Goal: Check status: Check status

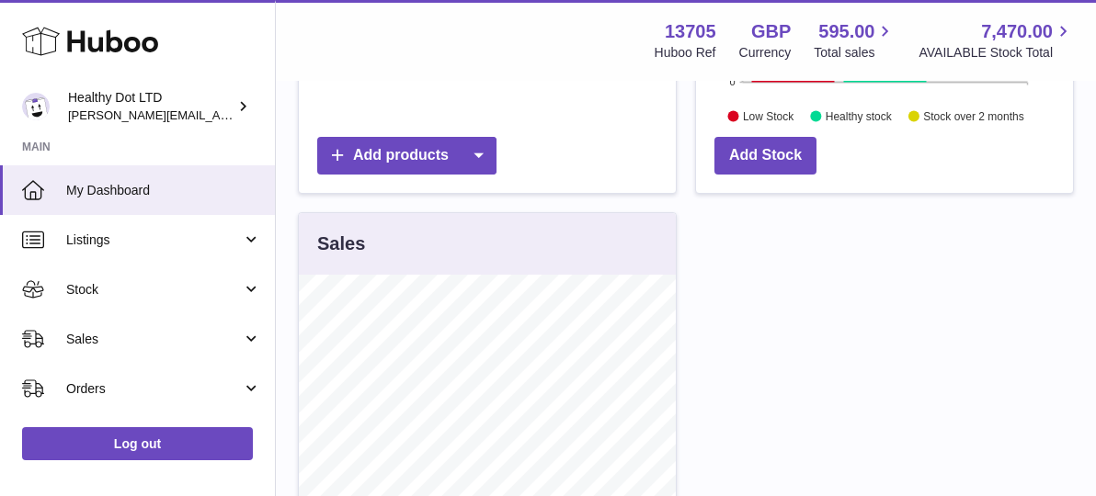
scroll to position [470, 0]
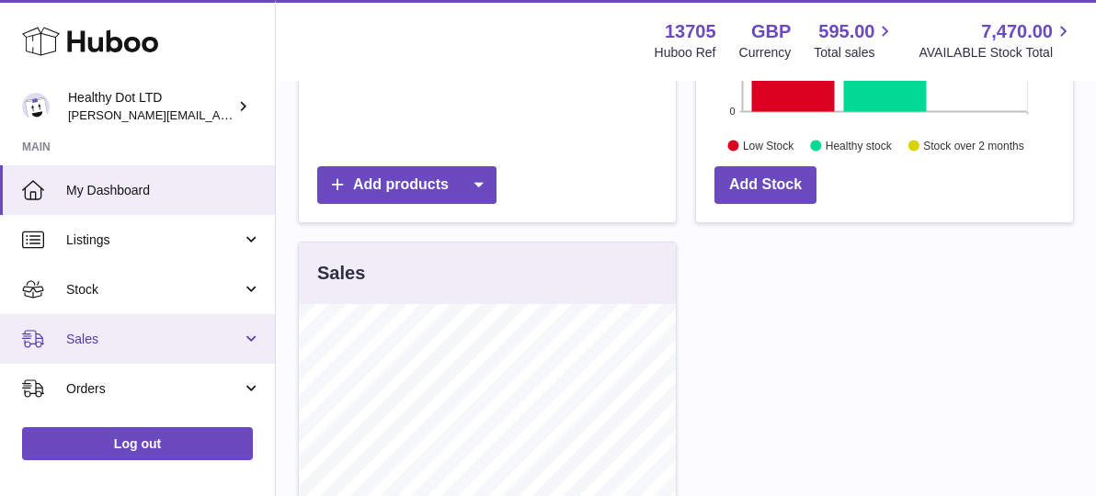
click at [138, 333] on span "Sales" at bounding box center [154, 339] width 176 height 17
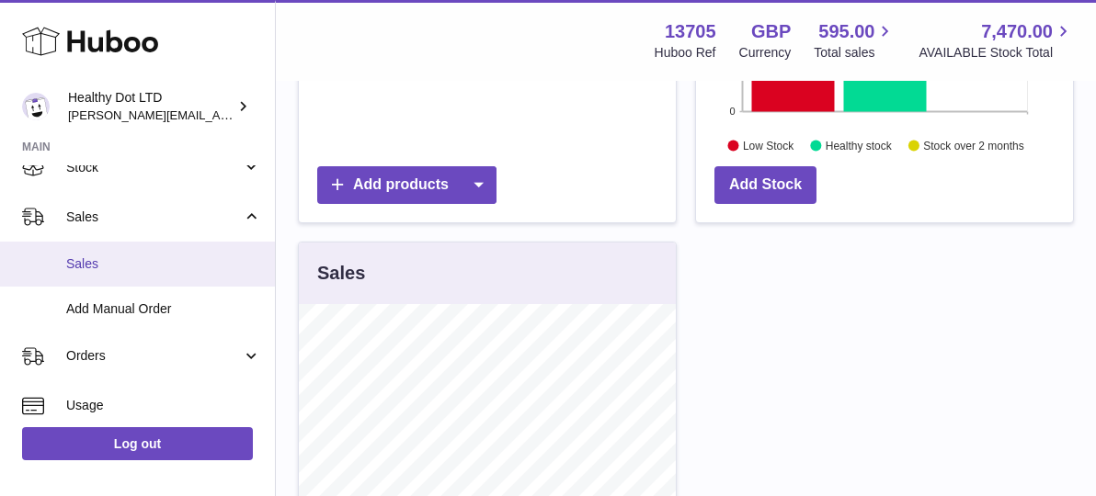
scroll to position [125, 0]
click at [122, 262] on span "Sales" at bounding box center [163, 261] width 195 height 17
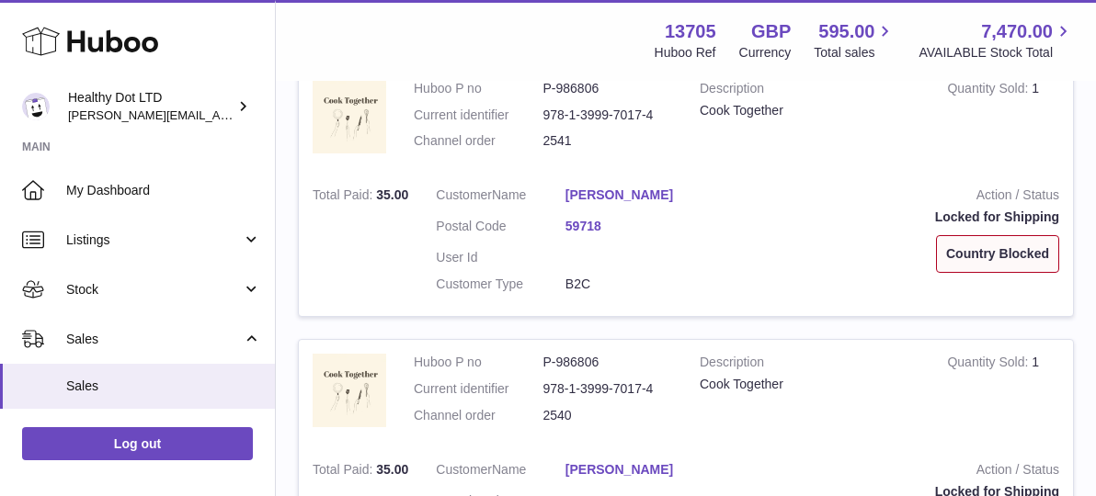
scroll to position [2870, 0]
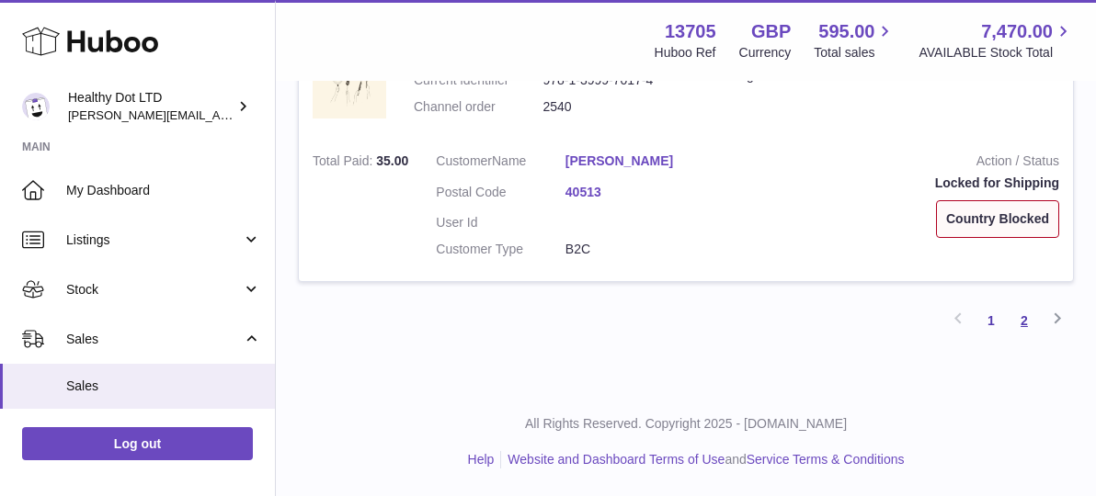
click at [1025, 322] on link "2" at bounding box center [1024, 320] width 33 height 33
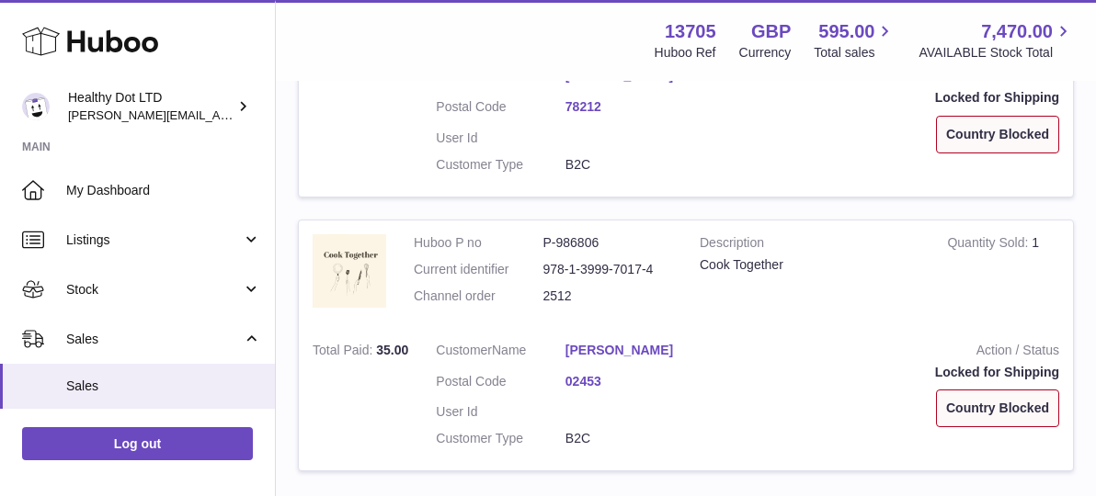
scroll to position [2092, 0]
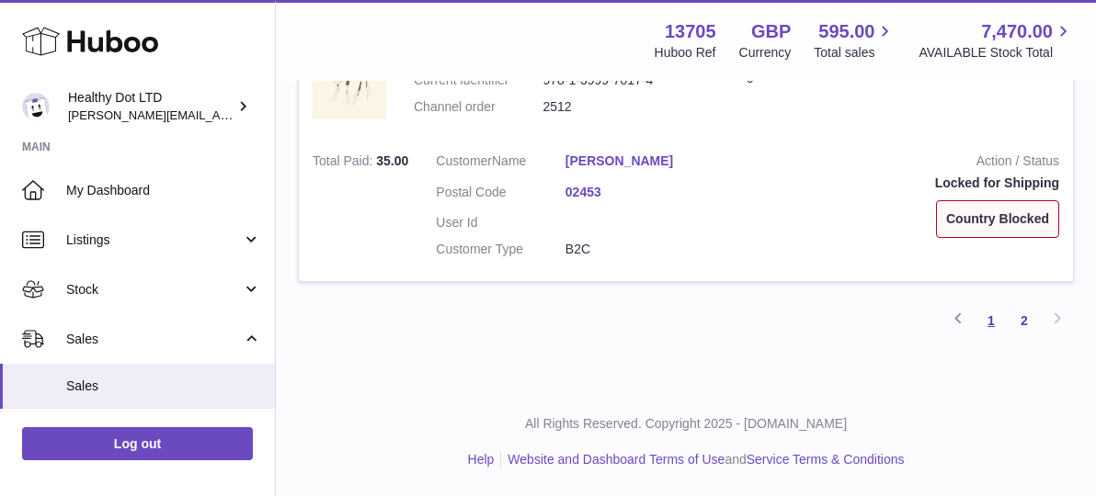
click at [987, 326] on link "1" at bounding box center [991, 320] width 33 height 33
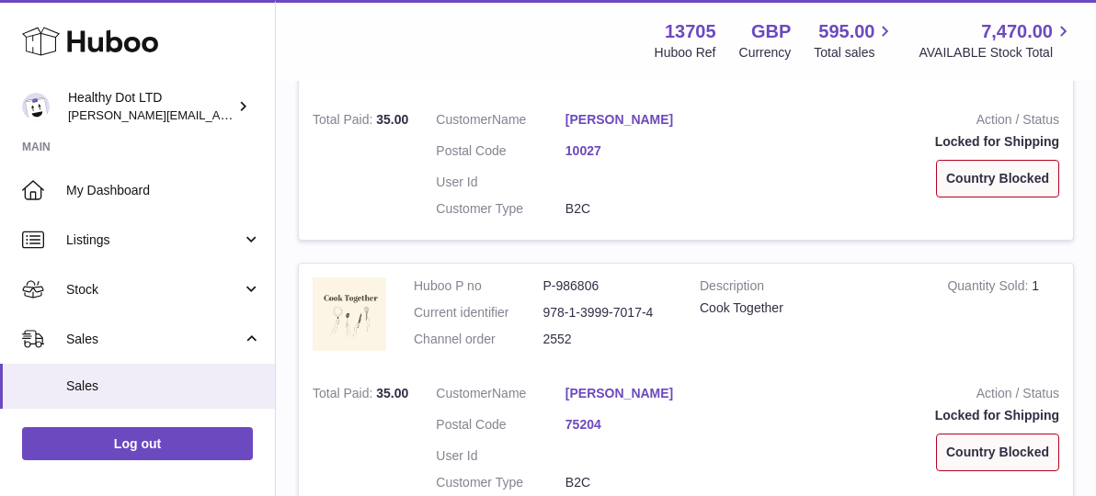
scroll to position [2870, 0]
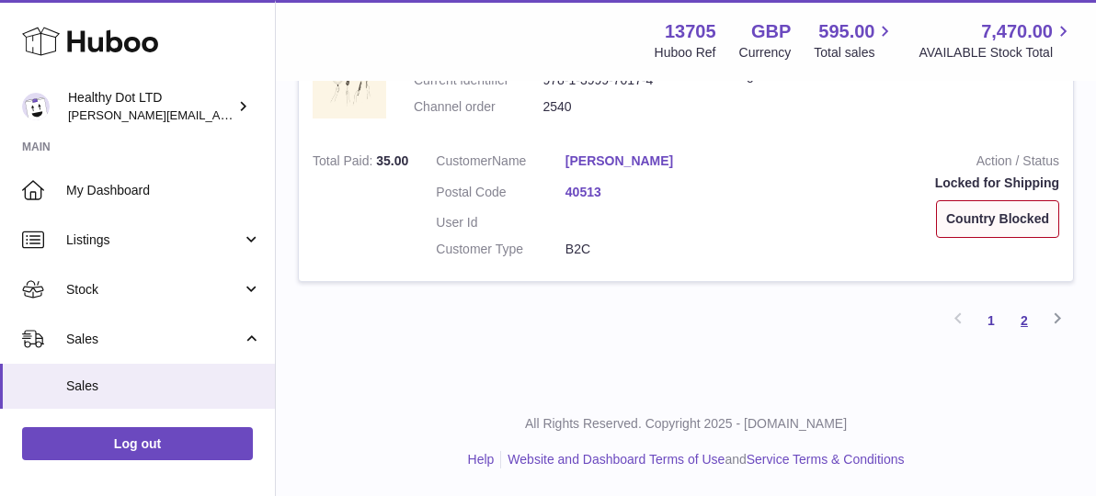
click at [1023, 319] on link "2" at bounding box center [1024, 320] width 33 height 33
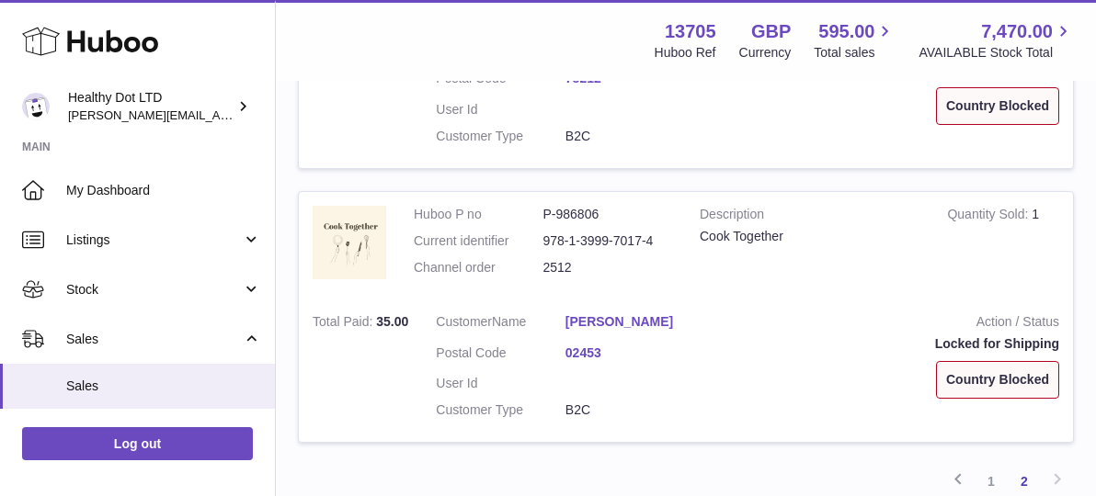
scroll to position [2092, 0]
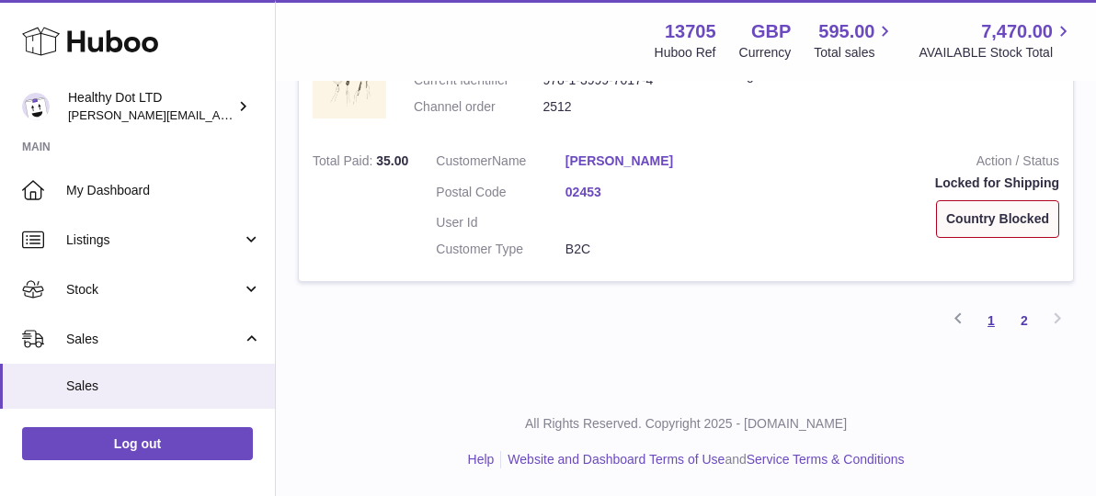
click at [980, 318] on link "1" at bounding box center [991, 320] width 33 height 33
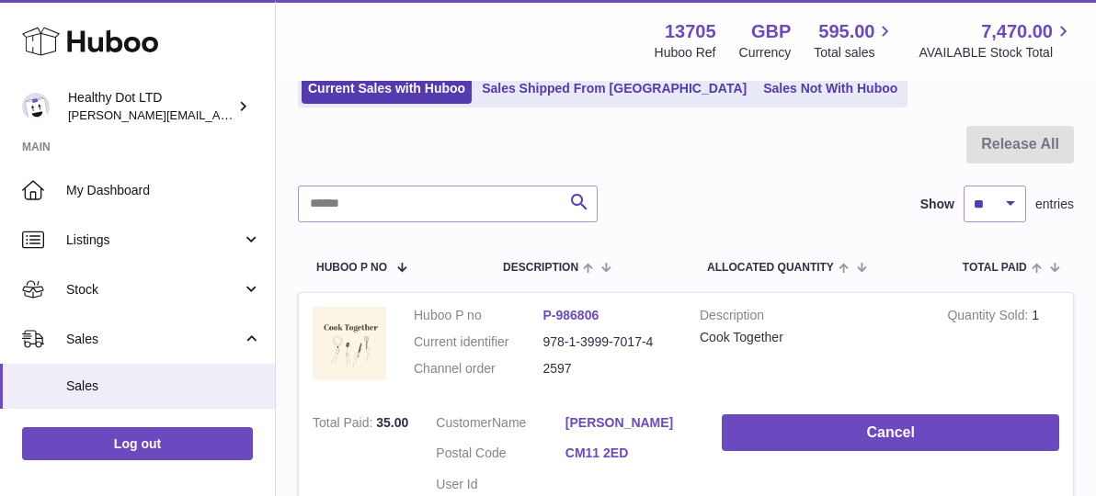
scroll to position [49, 0]
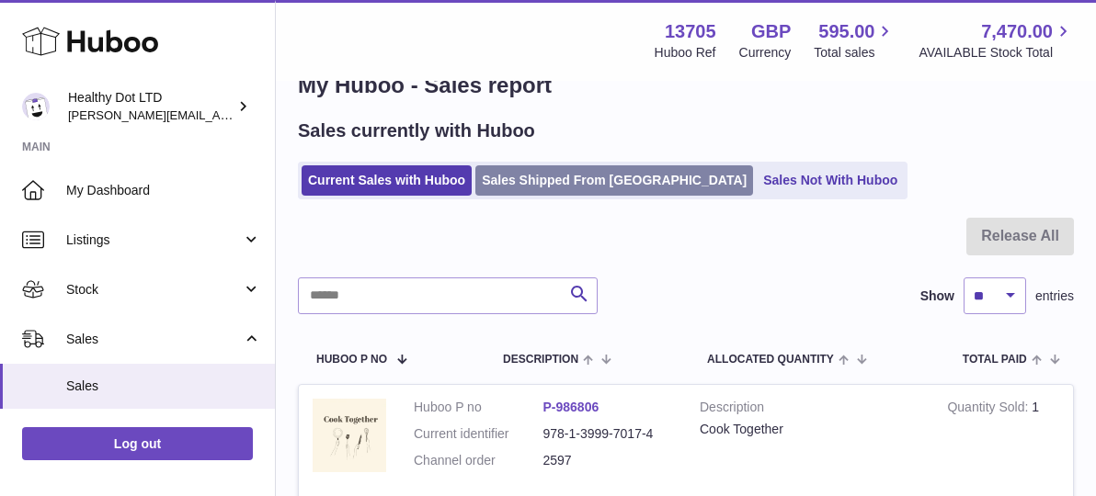
click at [550, 173] on link "Sales Shipped From [GEOGRAPHIC_DATA]" at bounding box center [614, 180] width 278 height 30
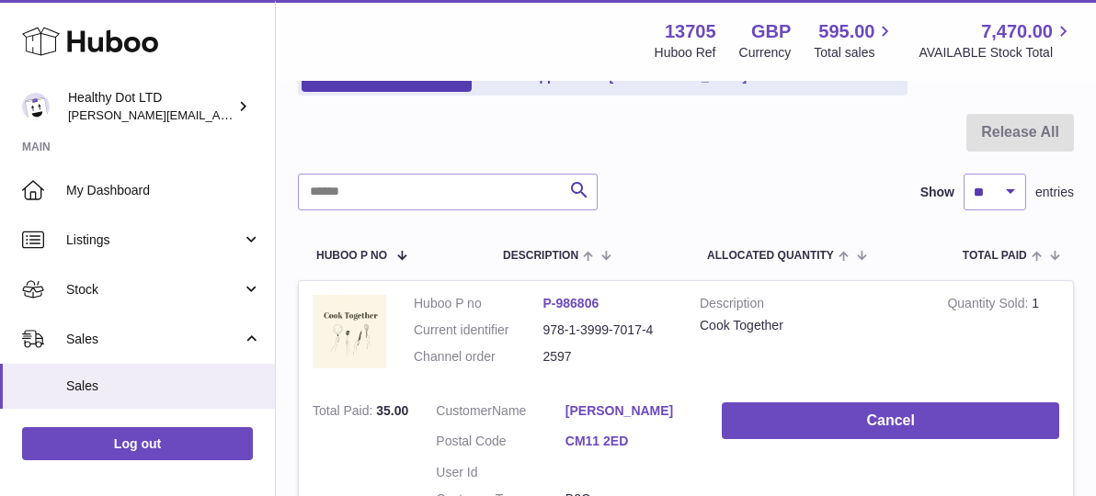
scroll to position [149, 0]
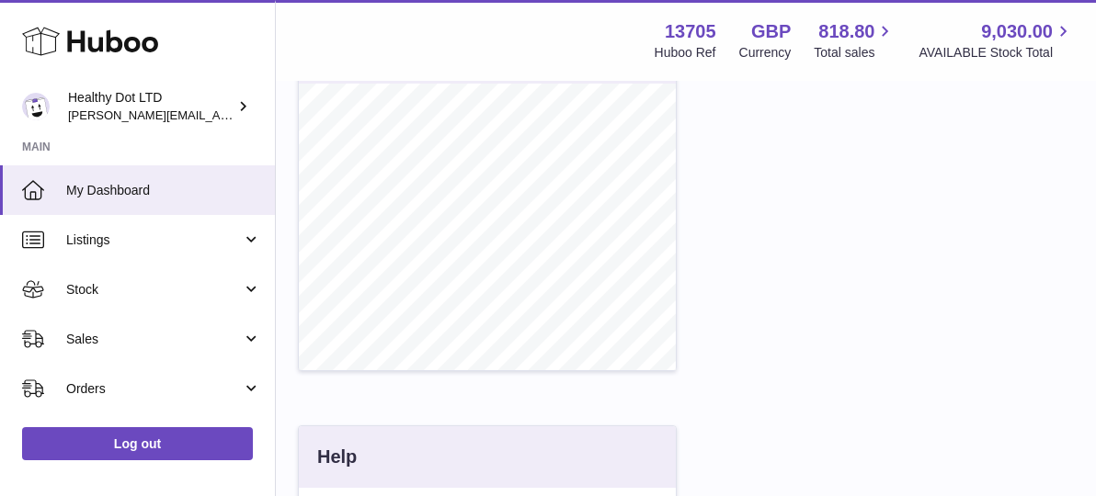
scroll to position [699, 0]
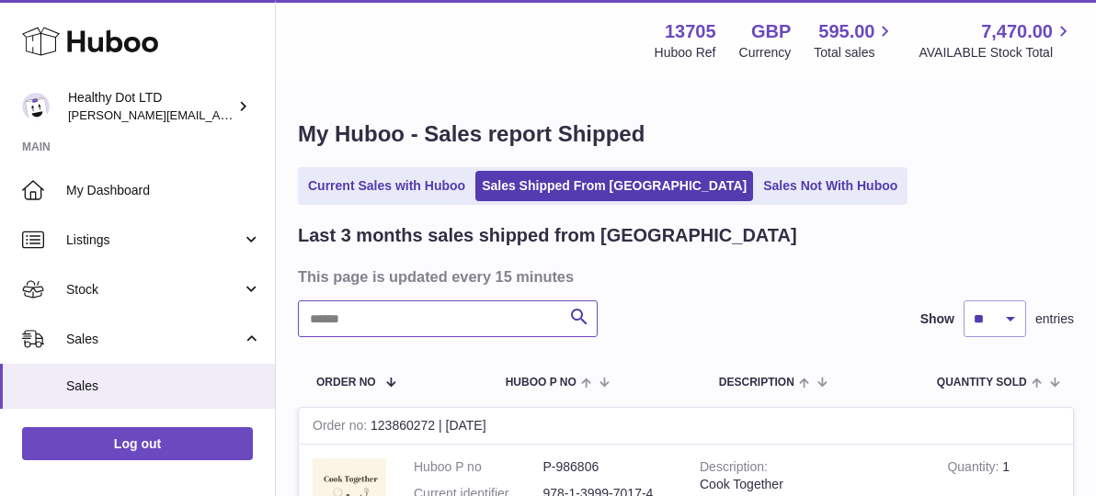
click at [382, 321] on input "text" at bounding box center [448, 319] width 300 height 37
paste input "****"
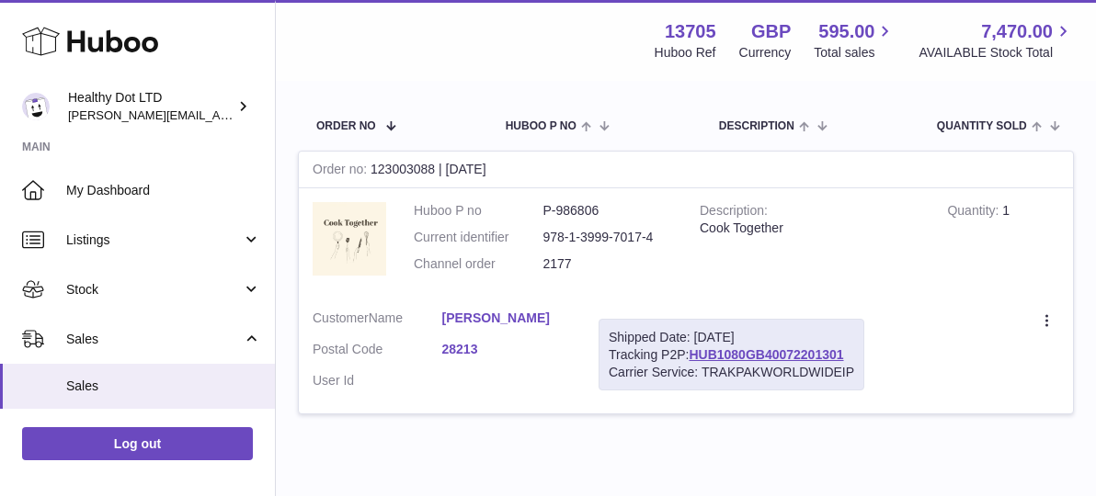
scroll to position [257, 0]
click at [1044, 325] on icon at bounding box center [1048, 323] width 21 height 18
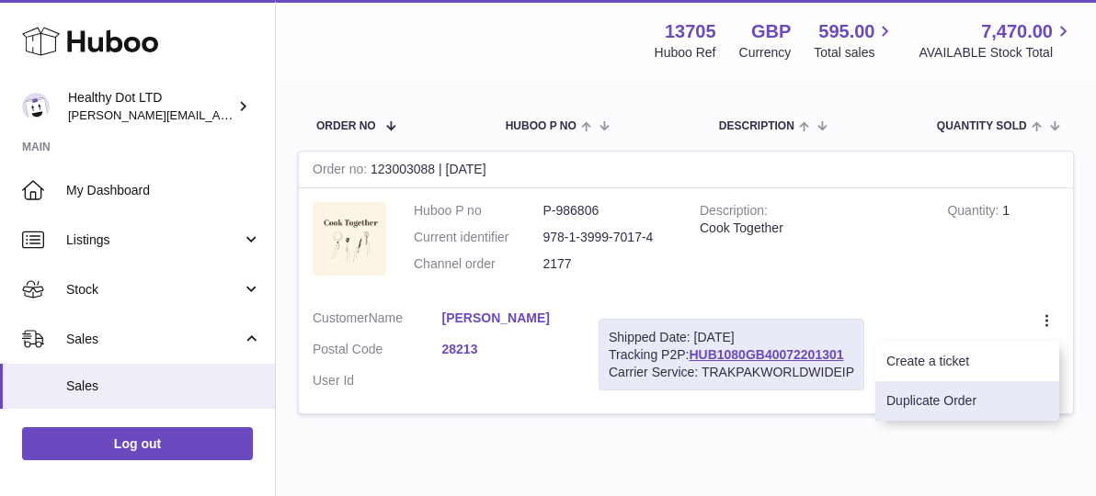
click at [934, 408] on li "Duplicate Order" at bounding box center [967, 402] width 184 height 40
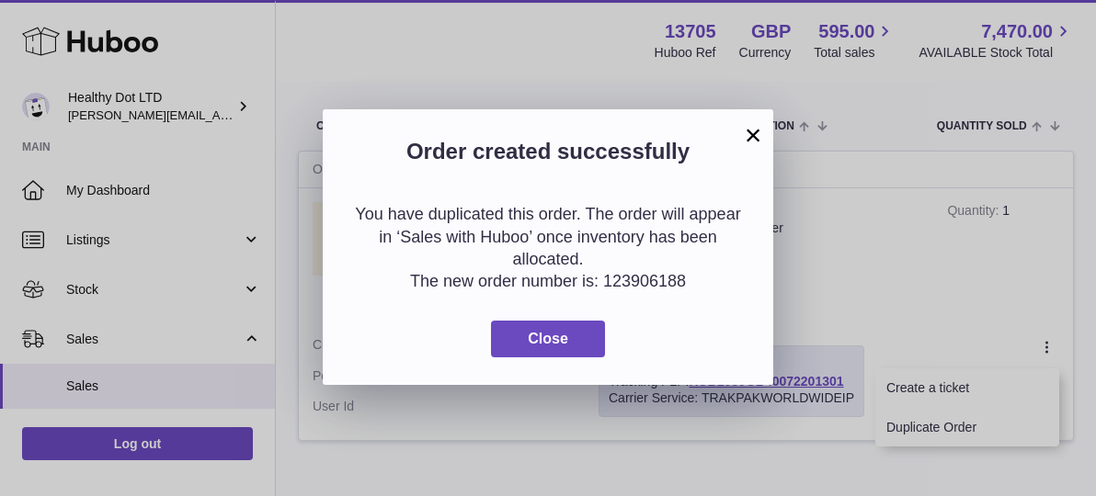
click at [751, 140] on button "×" at bounding box center [753, 135] width 22 height 22
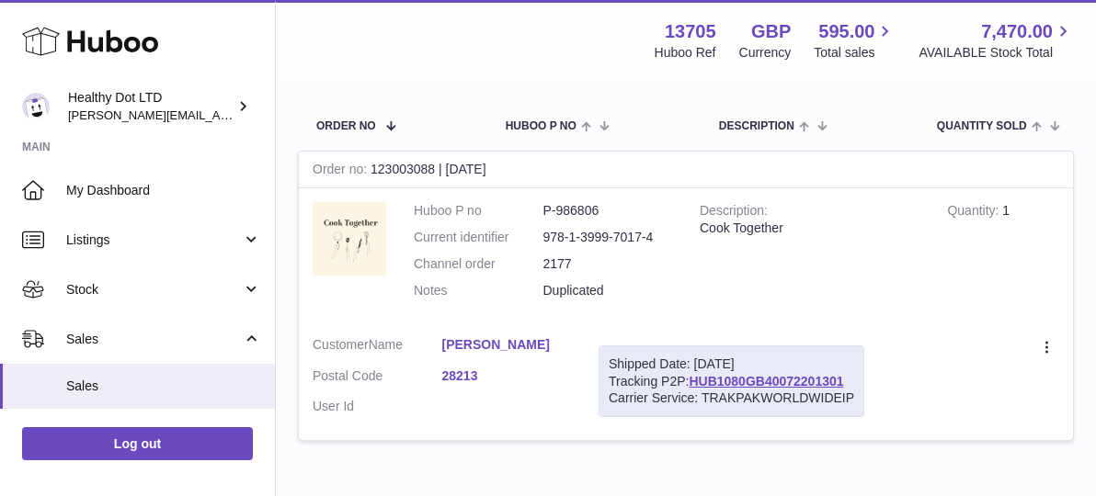
scroll to position [0, 0]
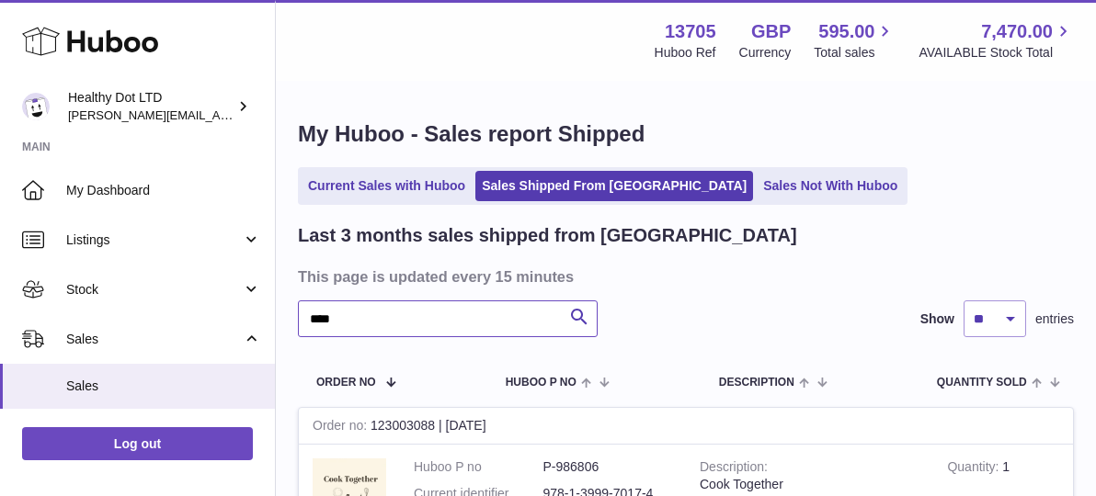
click at [394, 321] on input "****" at bounding box center [448, 319] width 300 height 37
paste input "text"
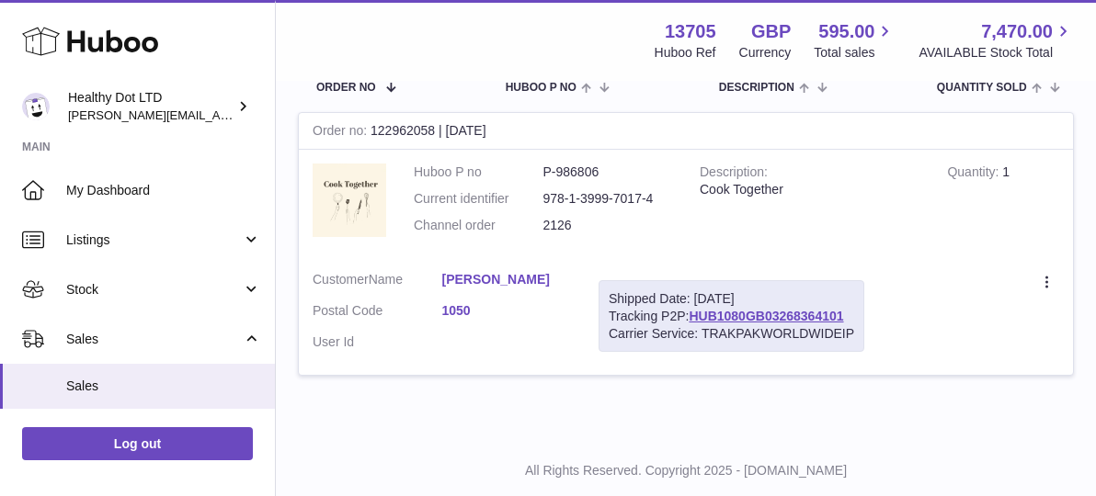
scroll to position [341, 0]
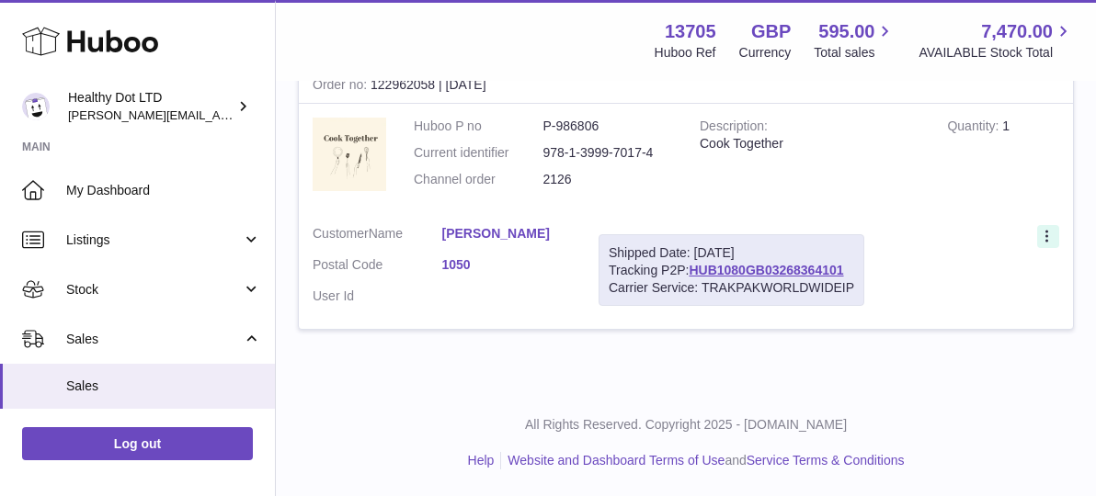
type input "****"
click at [1044, 239] on icon at bounding box center [1048, 238] width 21 height 18
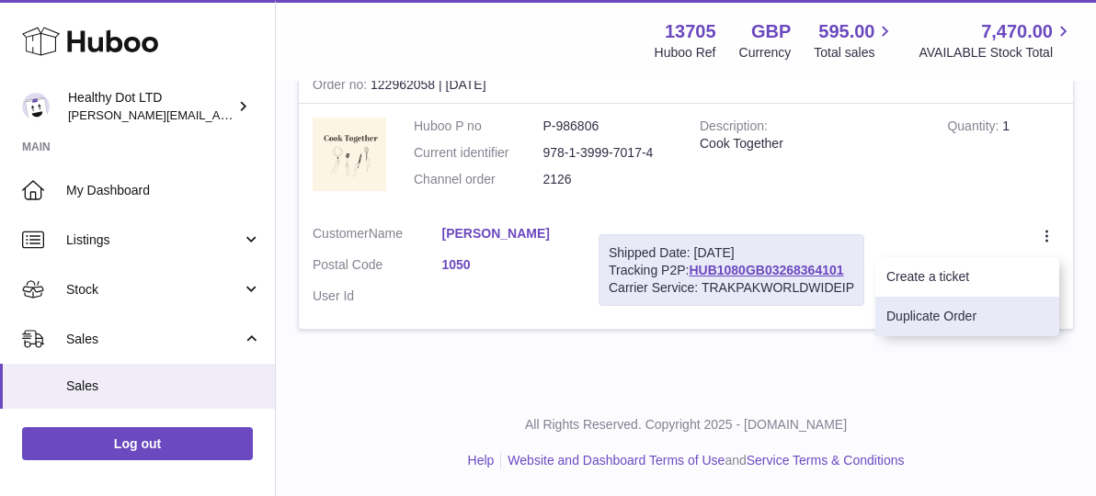
click at [939, 314] on li "Duplicate Order" at bounding box center [967, 317] width 184 height 40
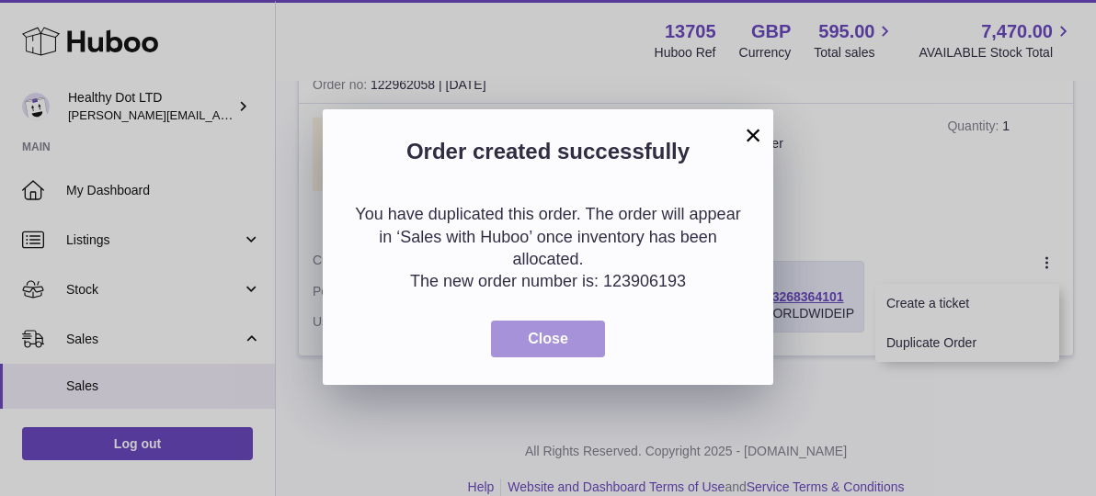
click at [549, 339] on span "Close" at bounding box center [548, 339] width 40 height 16
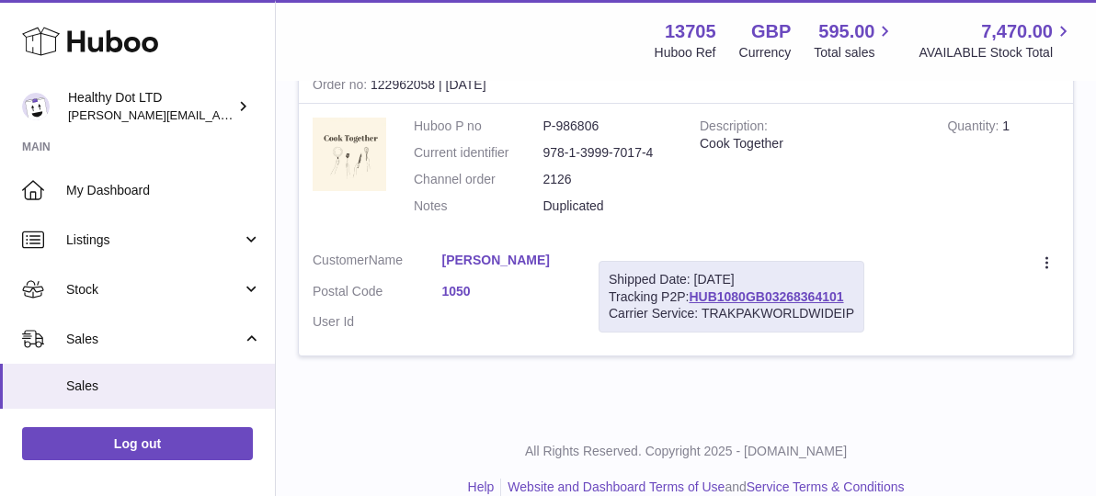
click at [396, 13] on div "Menu Huboo 13705 Huboo Ref GBP Currency 595.00 Total sales 7,470.00 AVAILABLE S…" at bounding box center [686, 40] width 820 height 81
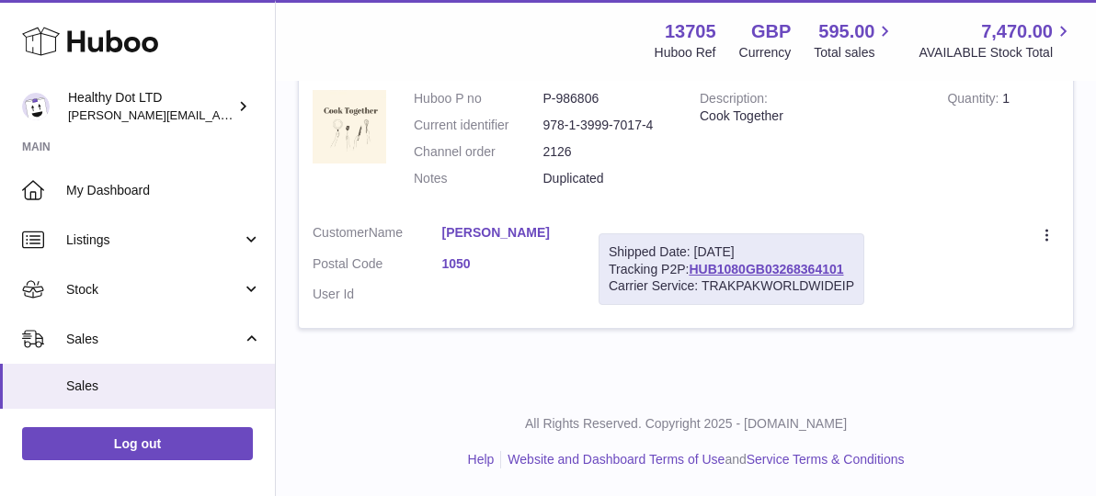
scroll to position [103, 0]
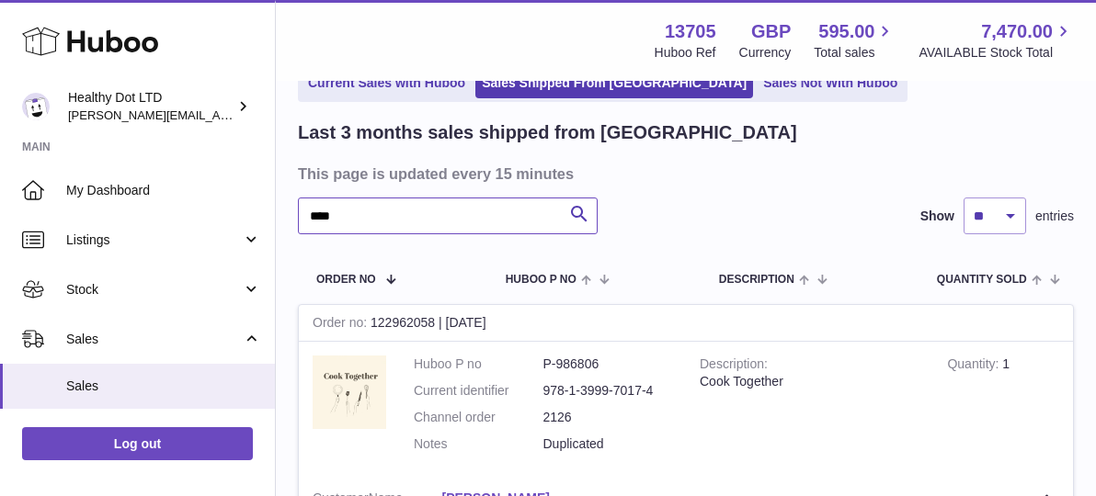
click at [359, 217] on input "****" at bounding box center [448, 216] width 300 height 37
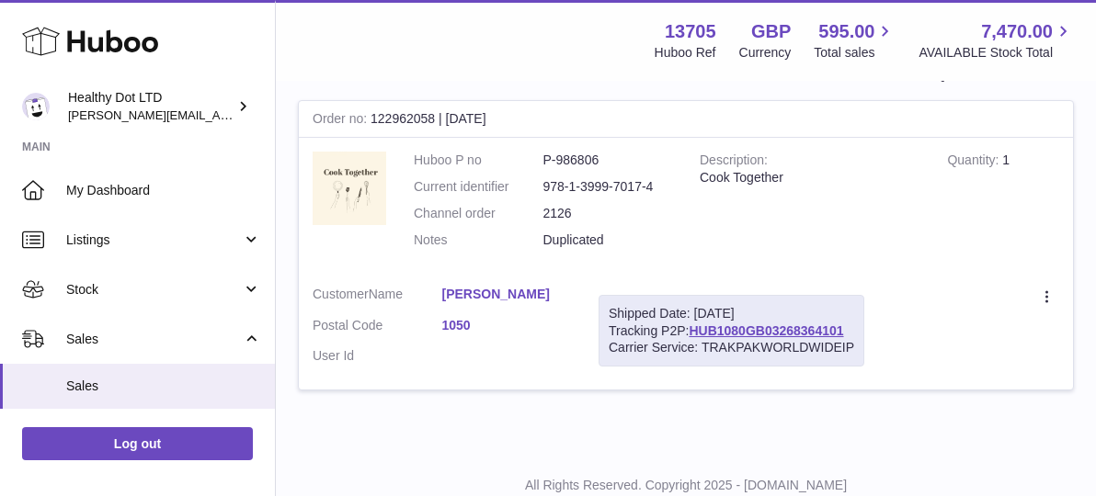
scroll to position [315, 0]
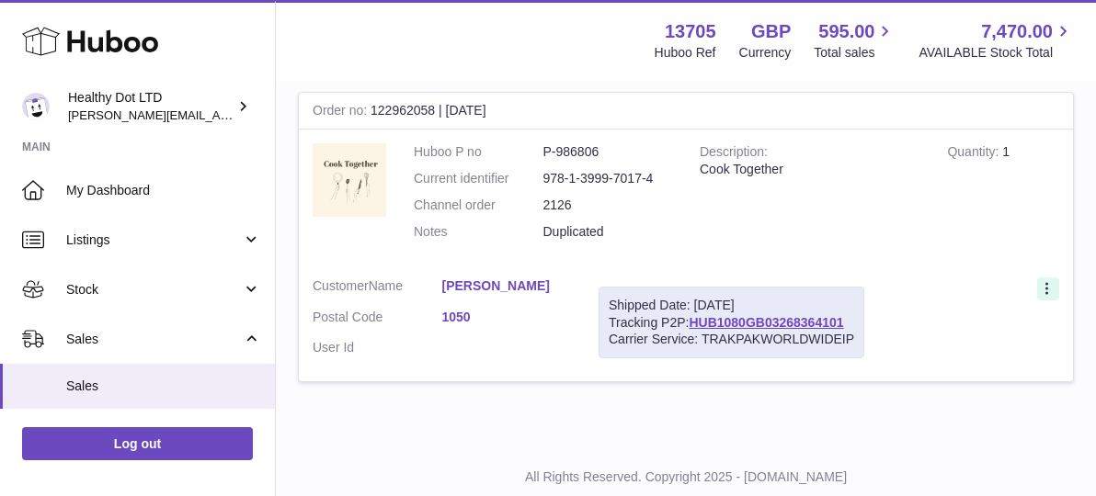
click at [1045, 284] on icon at bounding box center [1046, 288] width 3 height 12
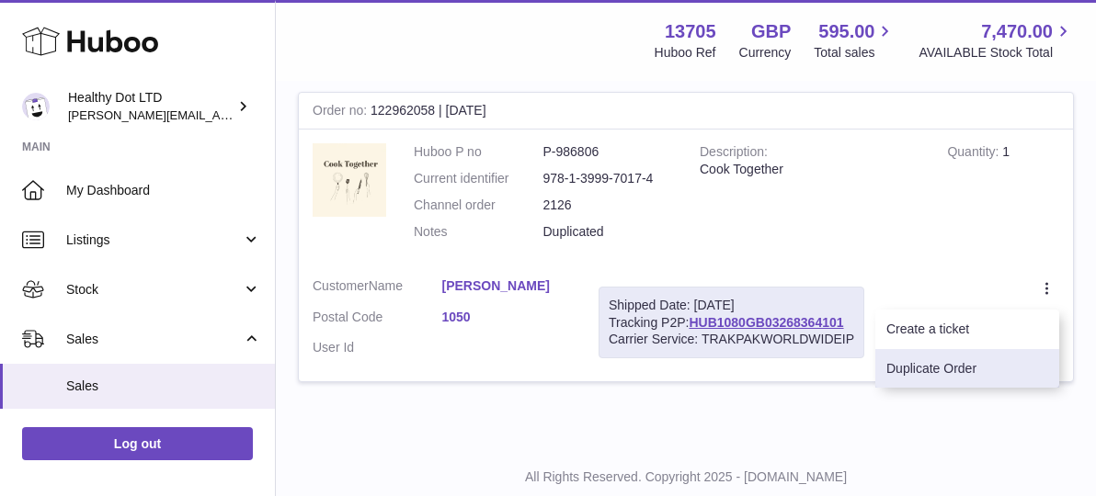
click at [937, 377] on li "Duplicate Order" at bounding box center [967, 369] width 184 height 40
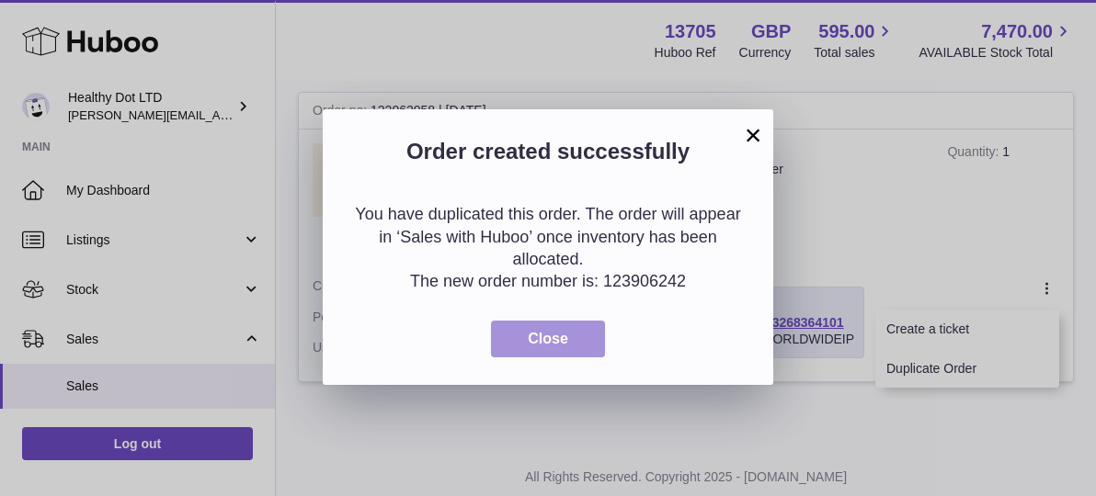
click at [573, 347] on button "Close" at bounding box center [548, 340] width 114 height 38
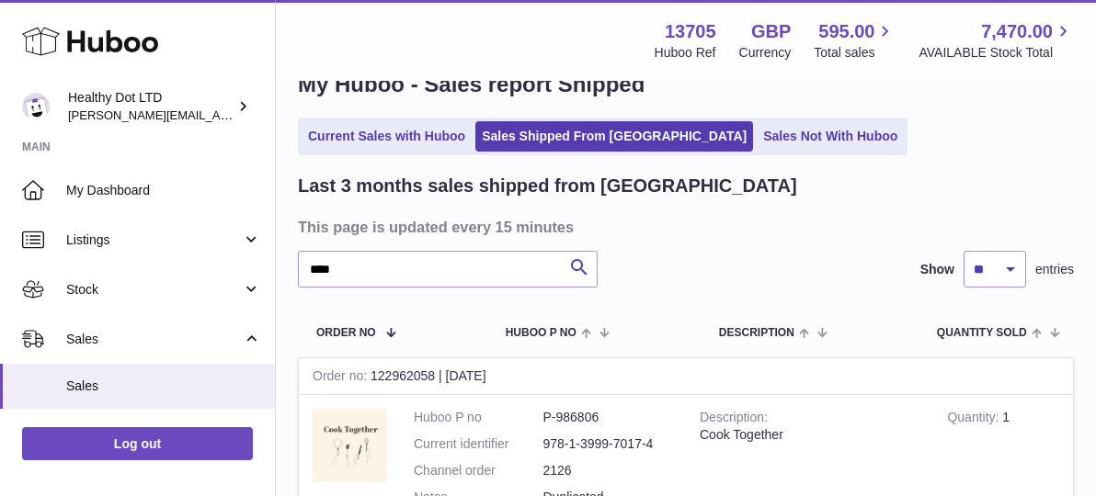
scroll to position [0, 0]
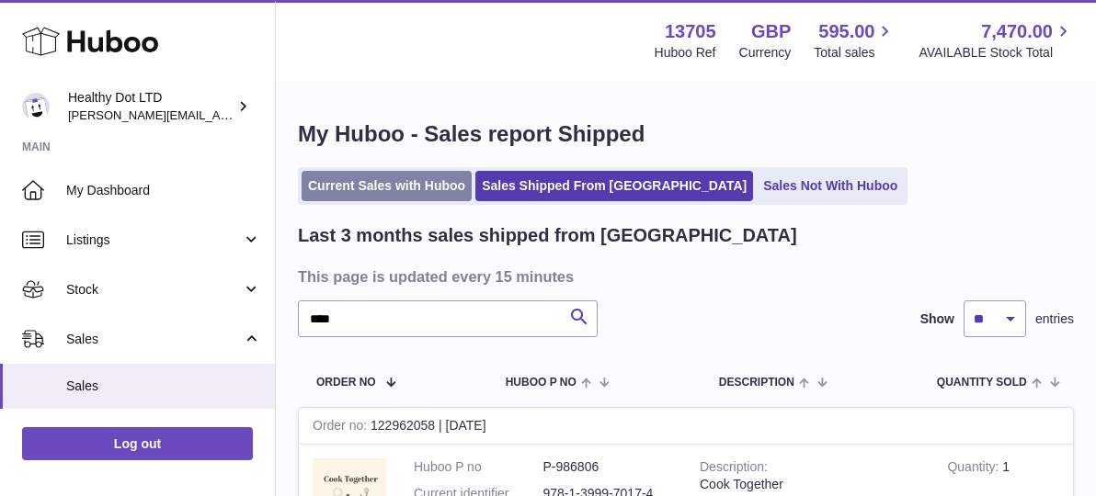
click at [343, 181] on link "Current Sales with Huboo" at bounding box center [387, 186] width 170 height 30
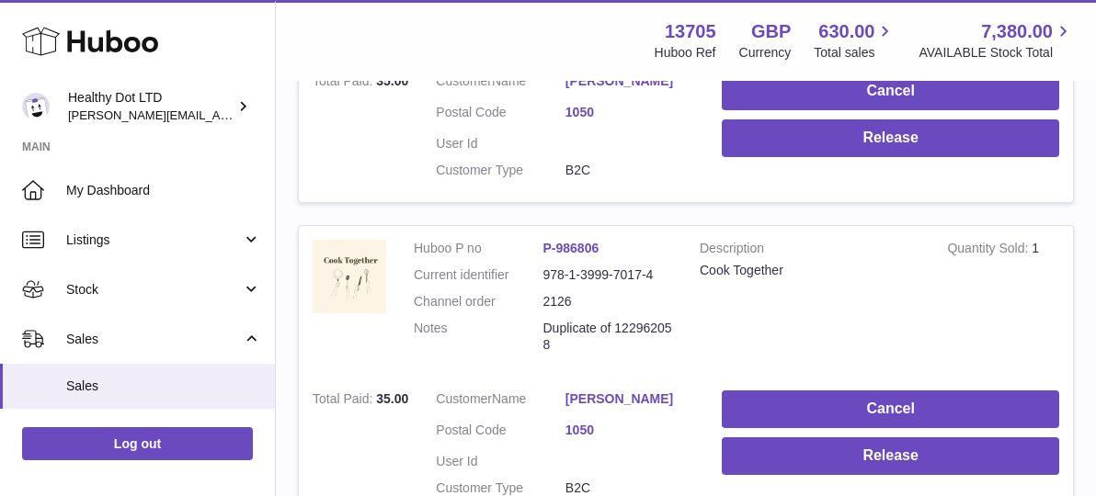
scroll to position [525, 0]
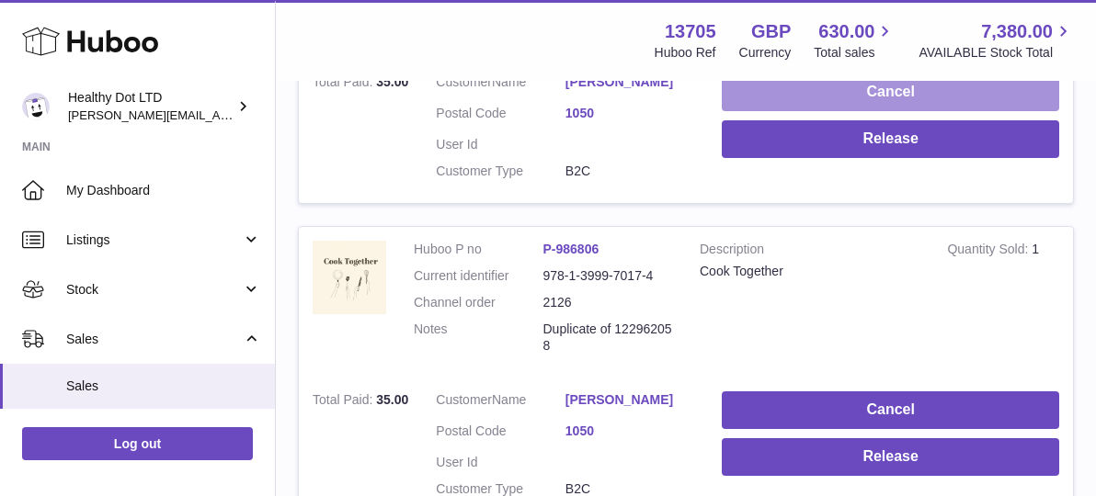
click at [894, 96] on button "Cancel" at bounding box center [890, 93] width 337 height 38
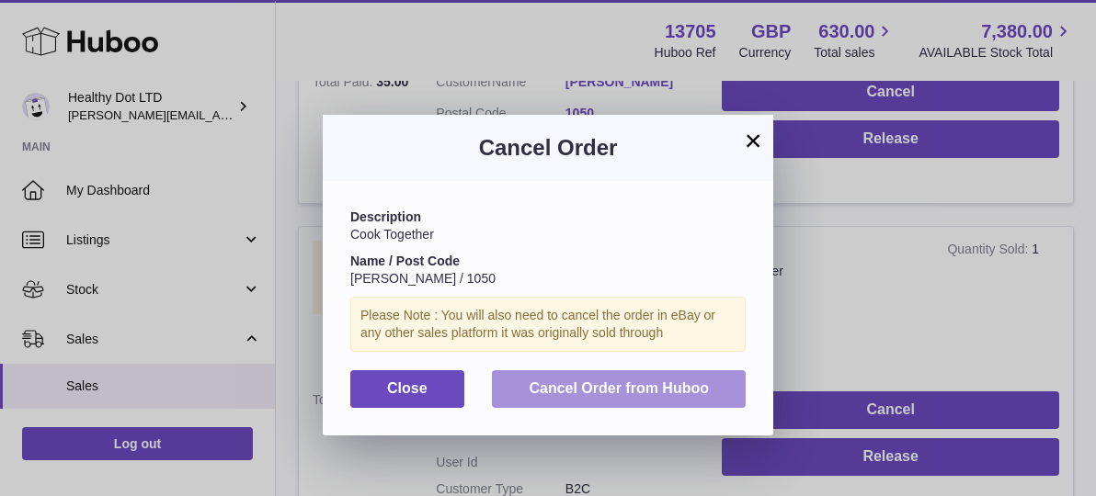
click at [625, 396] on span "Cancel Order from Huboo" at bounding box center [619, 389] width 180 height 16
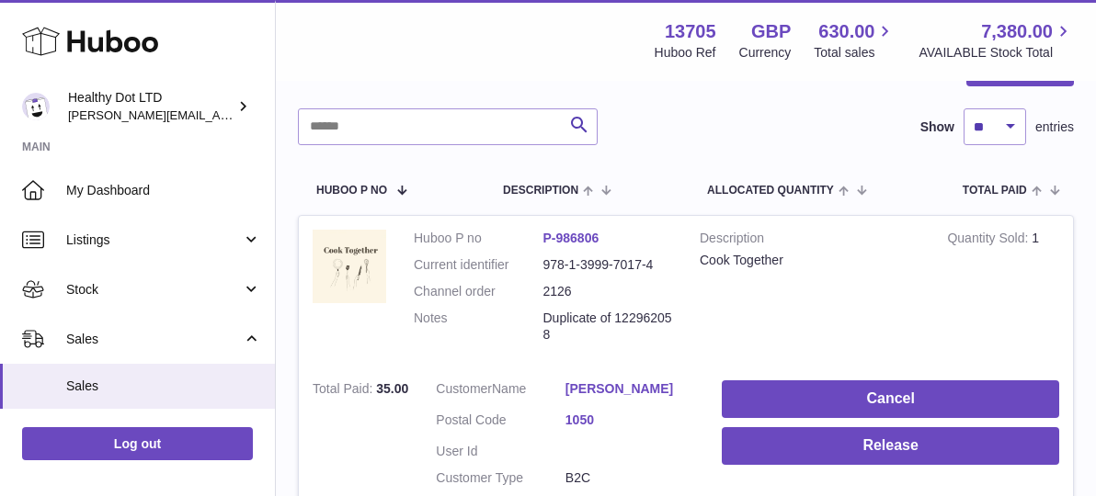
scroll to position [0, 0]
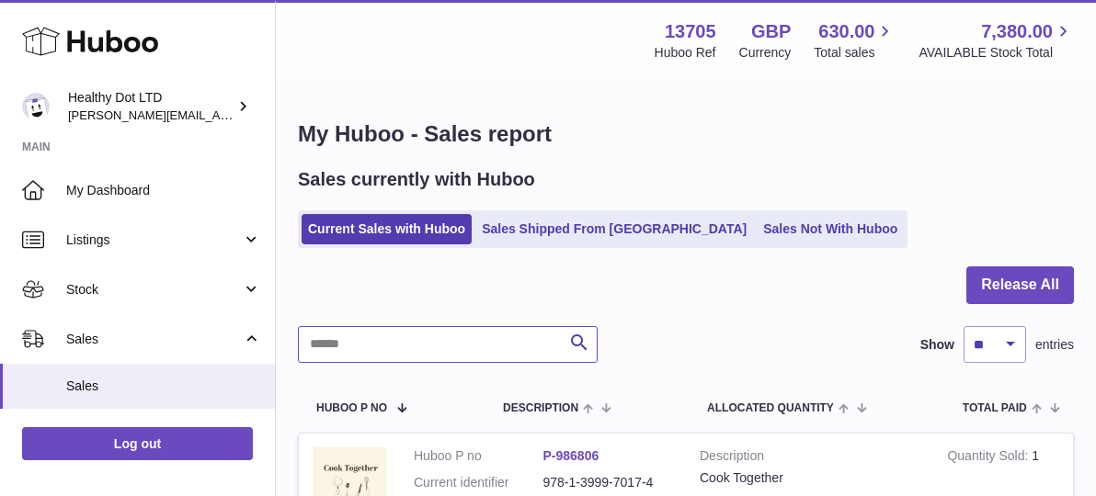
click at [486, 345] on input "text" at bounding box center [448, 344] width 300 height 37
paste input "*****"
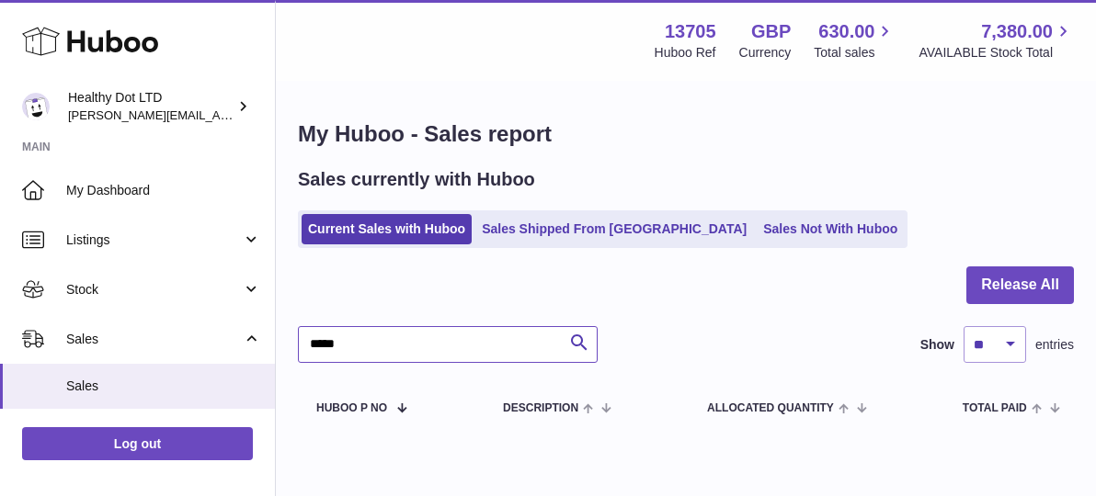
scroll to position [81, 0]
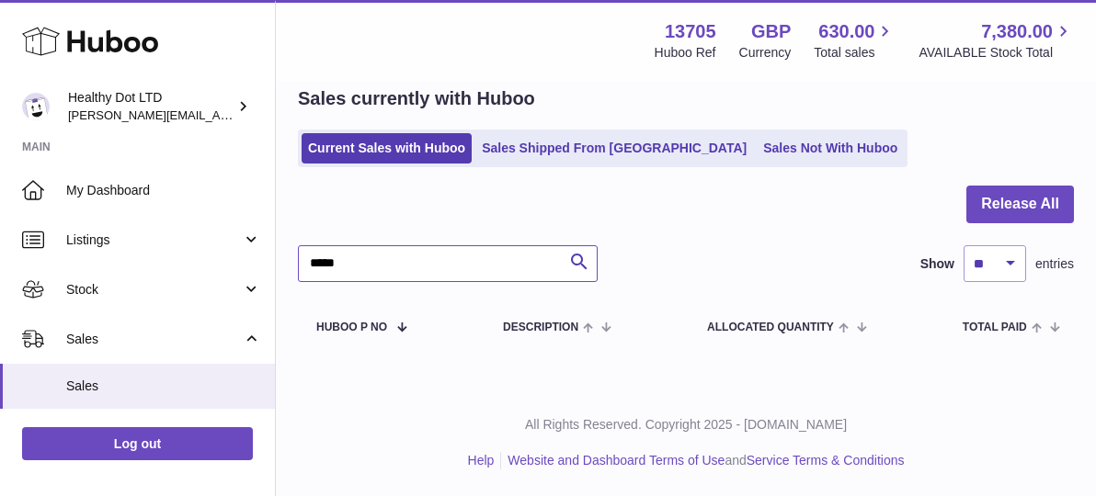
click at [313, 260] on input "*****" at bounding box center [448, 263] width 300 height 37
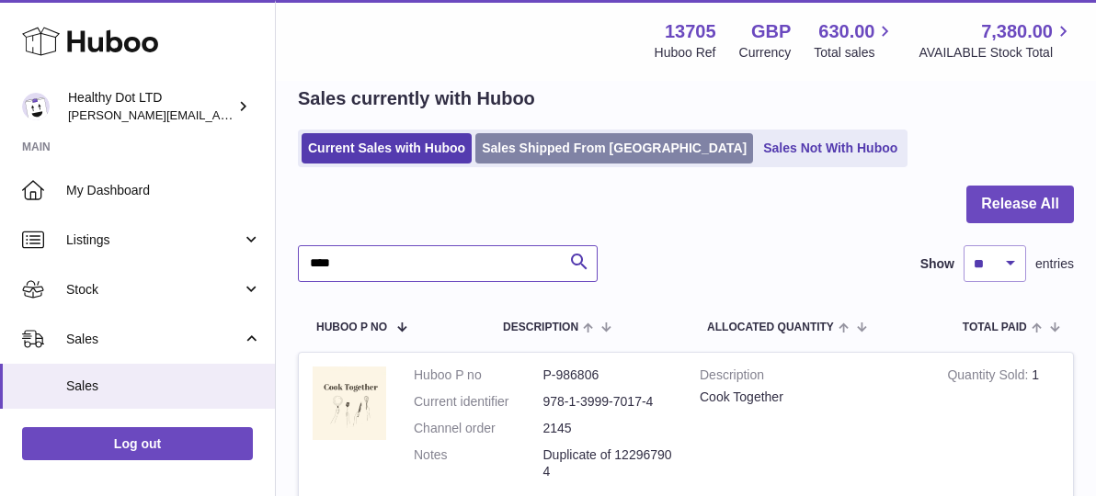
type input "****"
click at [560, 154] on link "Sales Shipped From [GEOGRAPHIC_DATA]" at bounding box center [614, 148] width 278 height 30
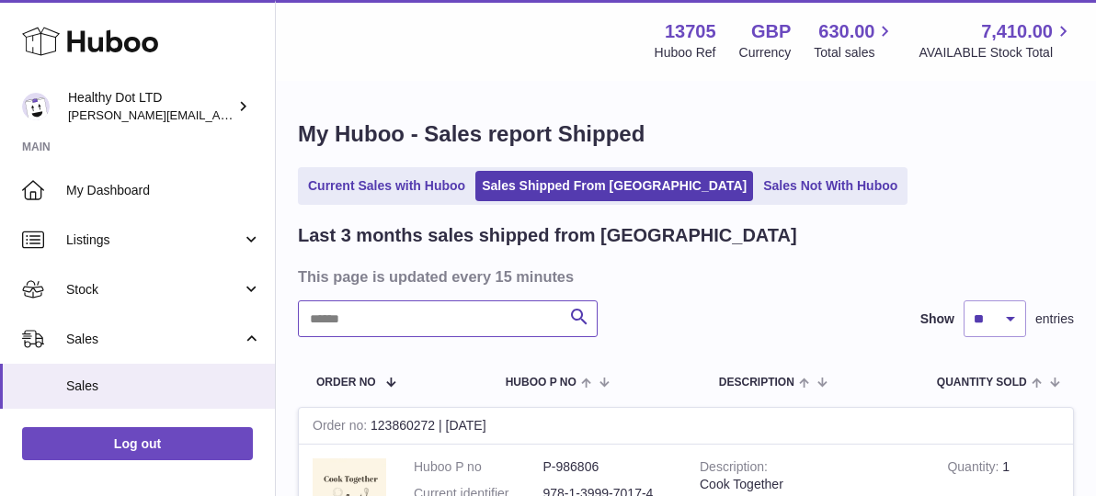
click at [344, 327] on input "text" at bounding box center [448, 319] width 300 height 37
paste input "*****"
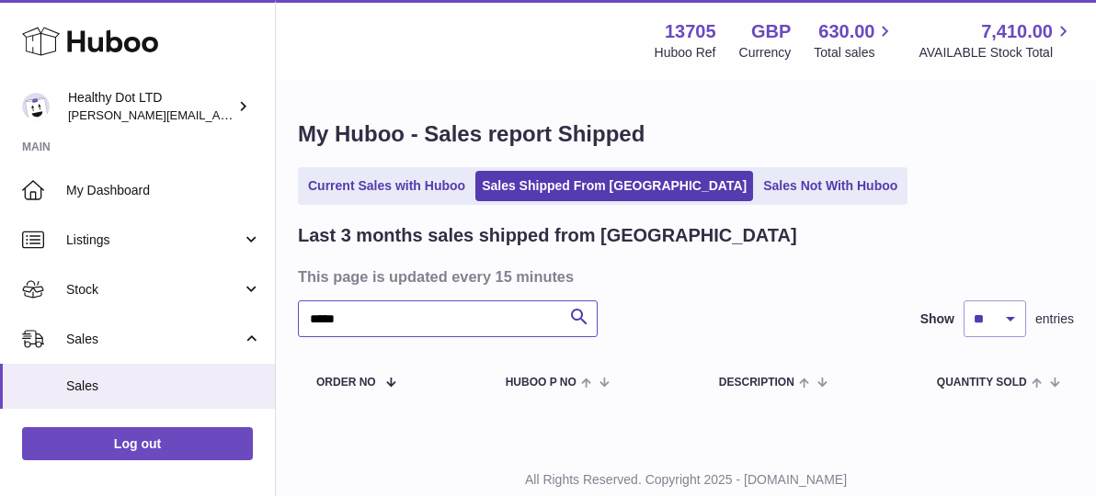
click at [314, 324] on input "*****" at bounding box center [448, 319] width 300 height 37
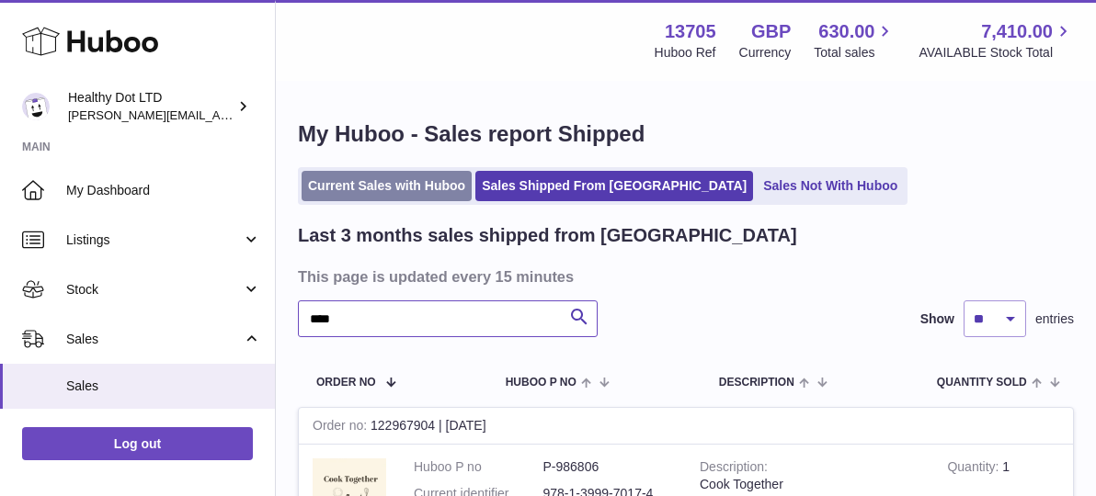
type input "****"
click at [349, 177] on link "Current Sales with Huboo" at bounding box center [387, 186] width 170 height 30
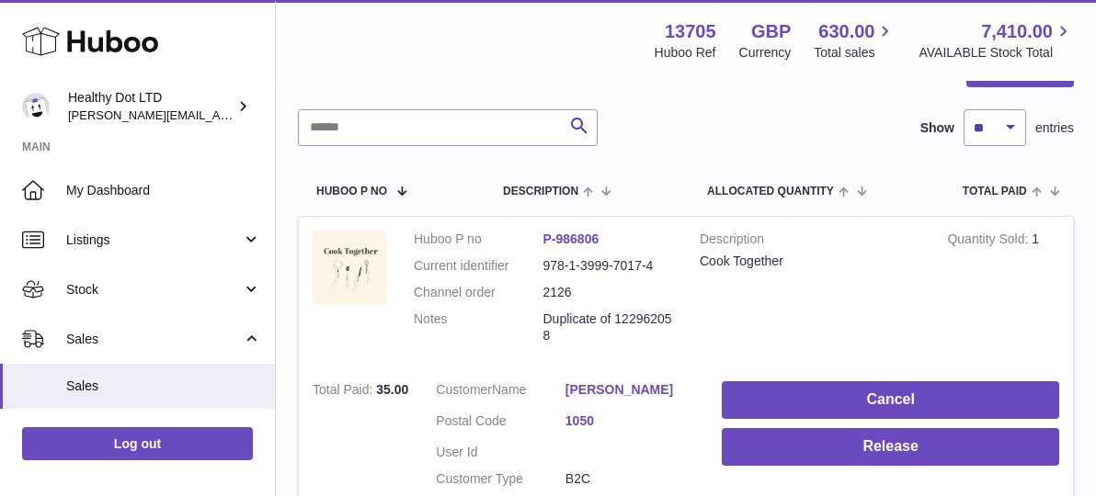
scroll to position [239, 0]
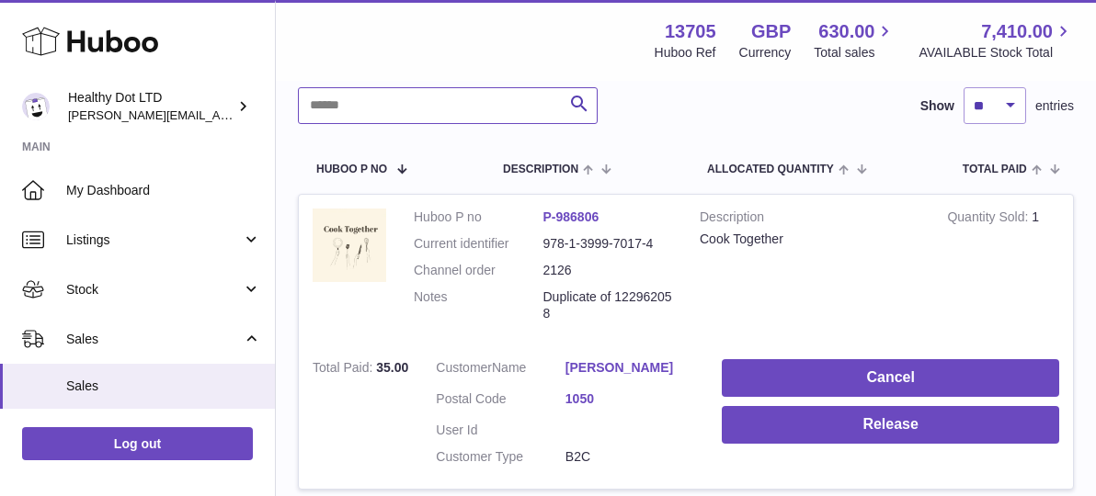
click at [347, 102] on input "text" at bounding box center [448, 105] width 300 height 37
paste input "*****"
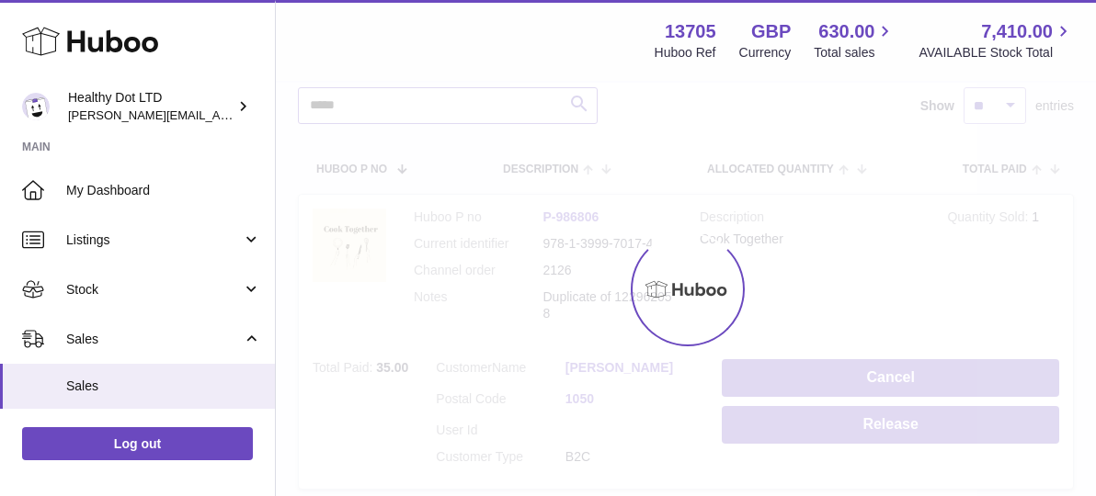
scroll to position [81, 0]
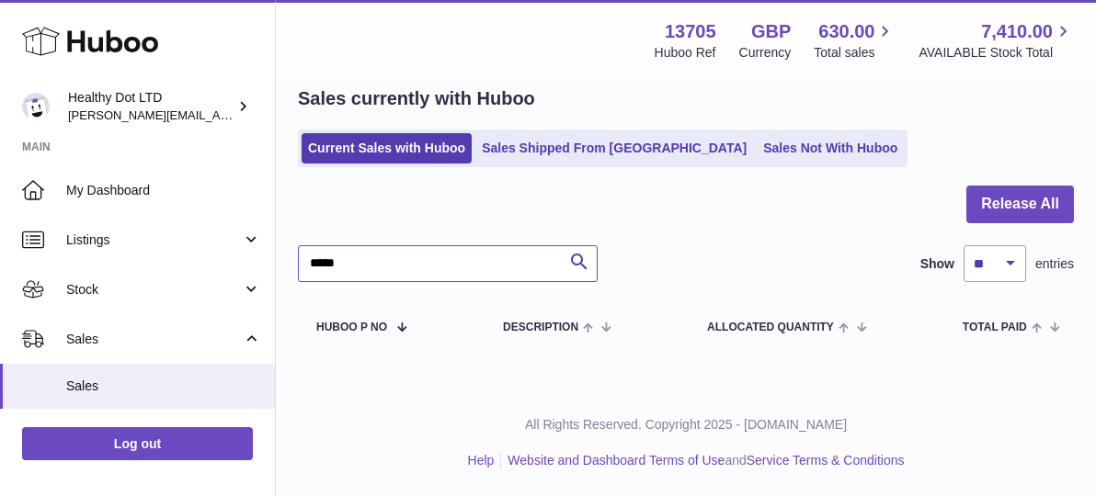
click at [319, 267] on input "*****" at bounding box center [448, 263] width 300 height 37
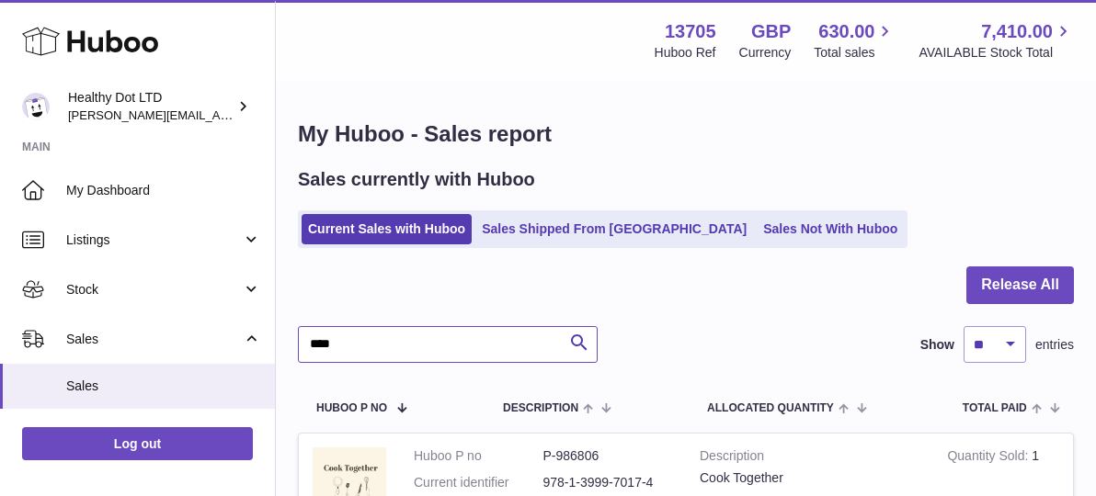
click at [346, 350] on input "****" at bounding box center [448, 344] width 300 height 37
paste input "text"
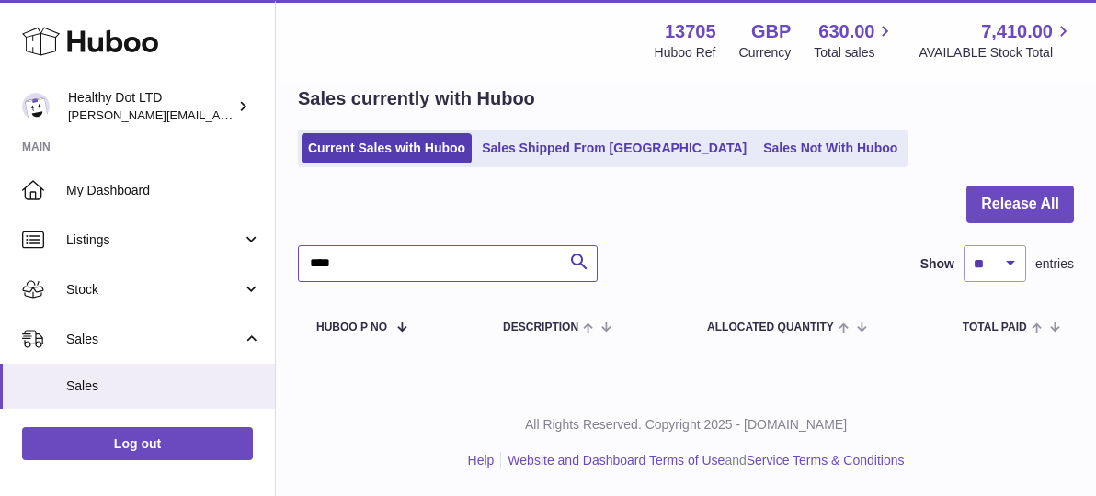
scroll to position [81, 0]
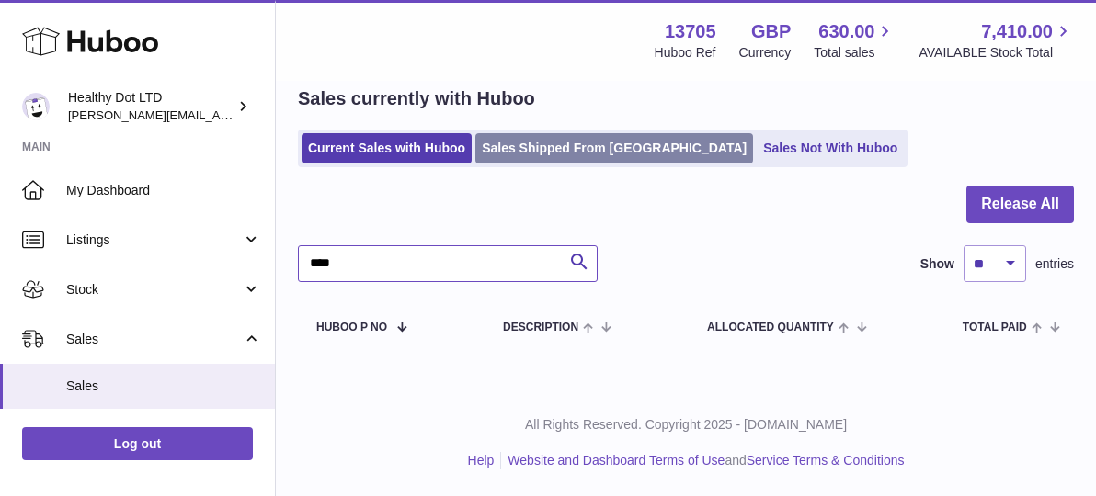
type input "****"
click at [557, 149] on link "Sales Shipped From Huboo" at bounding box center [614, 148] width 278 height 30
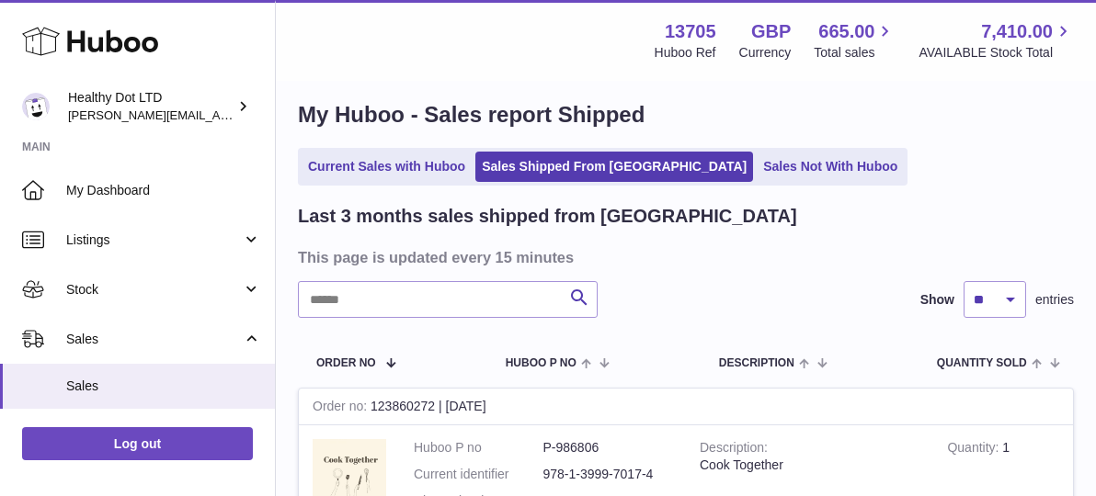
scroll to position [19, 0]
click at [375, 307] on input "text" at bounding box center [448, 299] width 300 height 37
paste input "****"
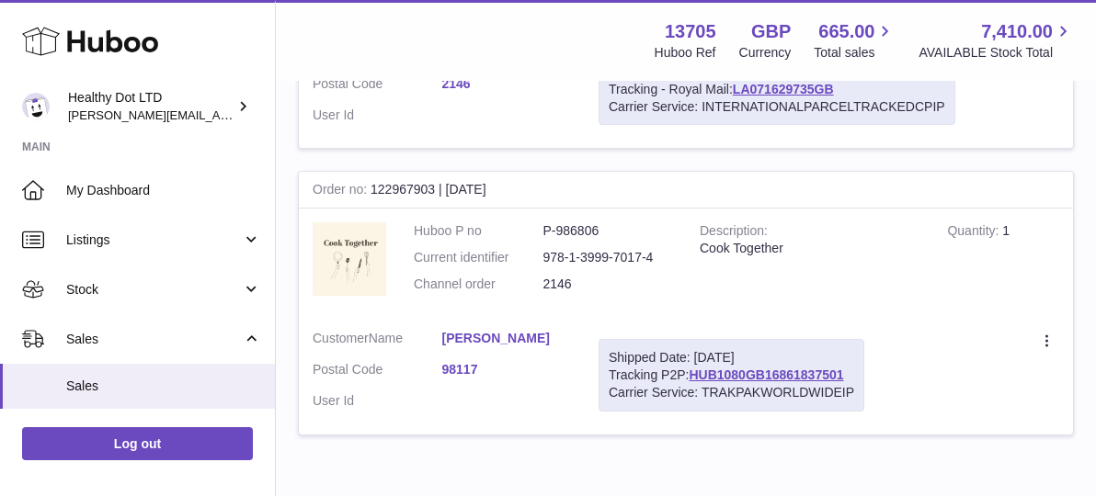
scroll to position [524, 0]
type input "****"
click at [778, 369] on link "HUB1080GB16861837501" at bounding box center [766, 373] width 154 height 15
click at [1048, 330] on div at bounding box center [1048, 339] width 22 height 23
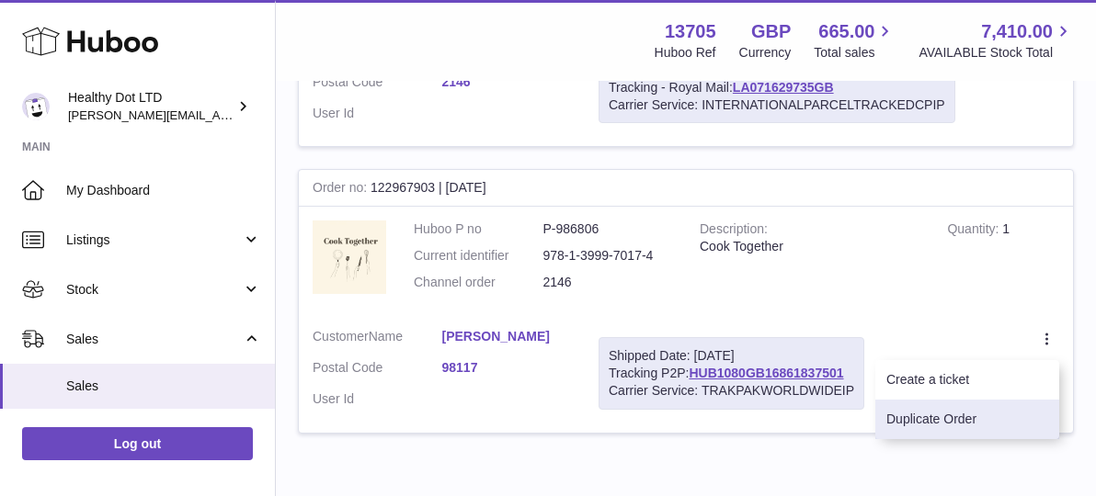
click at [972, 422] on li "Duplicate Order" at bounding box center [967, 420] width 184 height 40
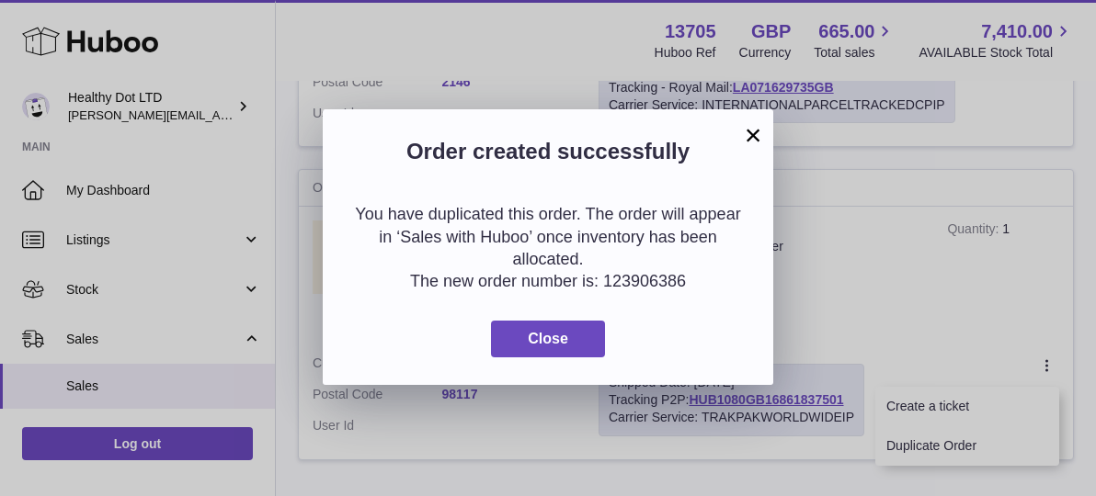
click at [749, 138] on button "×" at bounding box center [753, 135] width 22 height 22
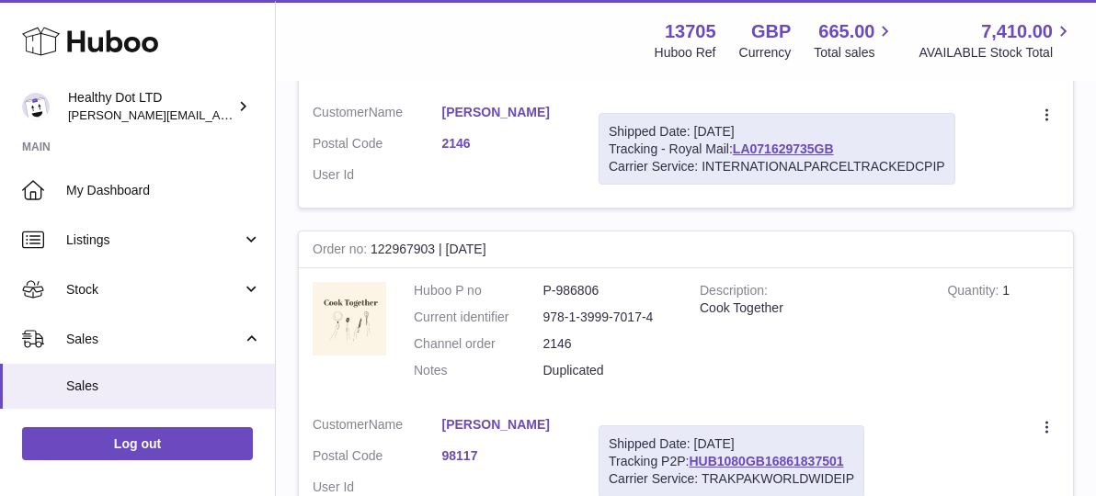
scroll to position [466, 0]
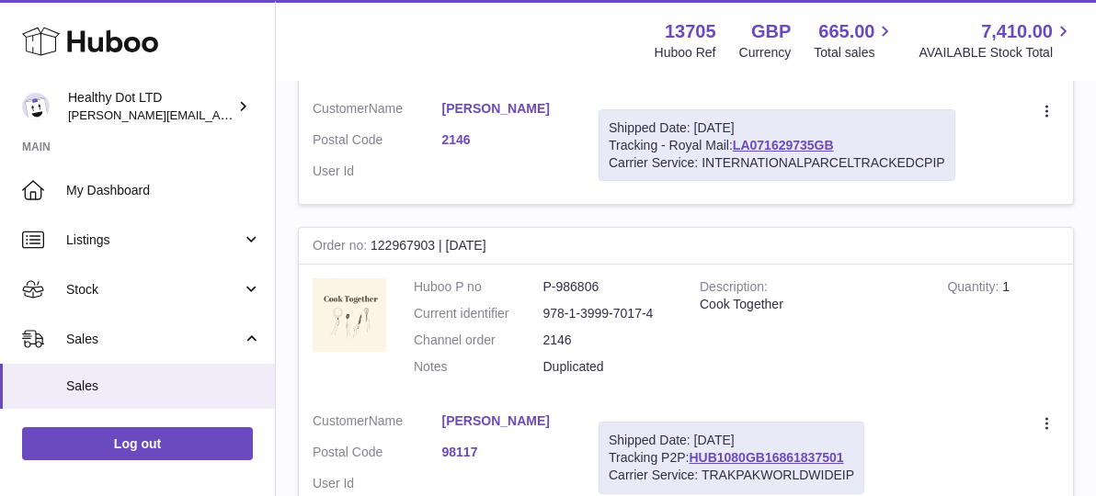
drag, startPoint x: 580, startPoint y: 340, endPoint x: 532, endPoint y: 340, distance: 47.8
click at [532, 340] on dl "Huboo P no P-986806 Current identifier 978-1-3999-7017-4 Channel order 2146 Not…" at bounding box center [543, 332] width 258 height 107
copy dl "2146"
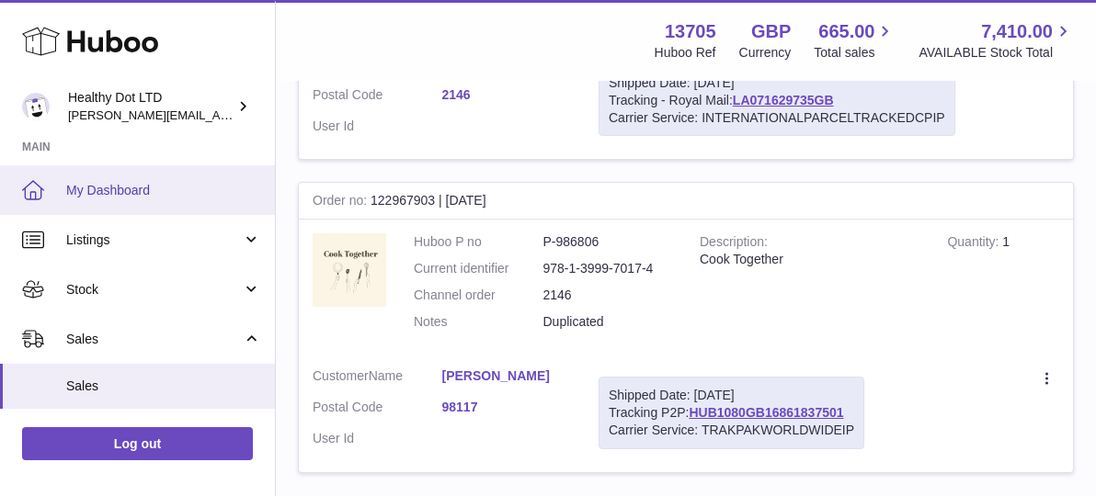
scroll to position [510, 0]
click at [188, 194] on span "My Dashboard" at bounding box center [163, 190] width 195 height 17
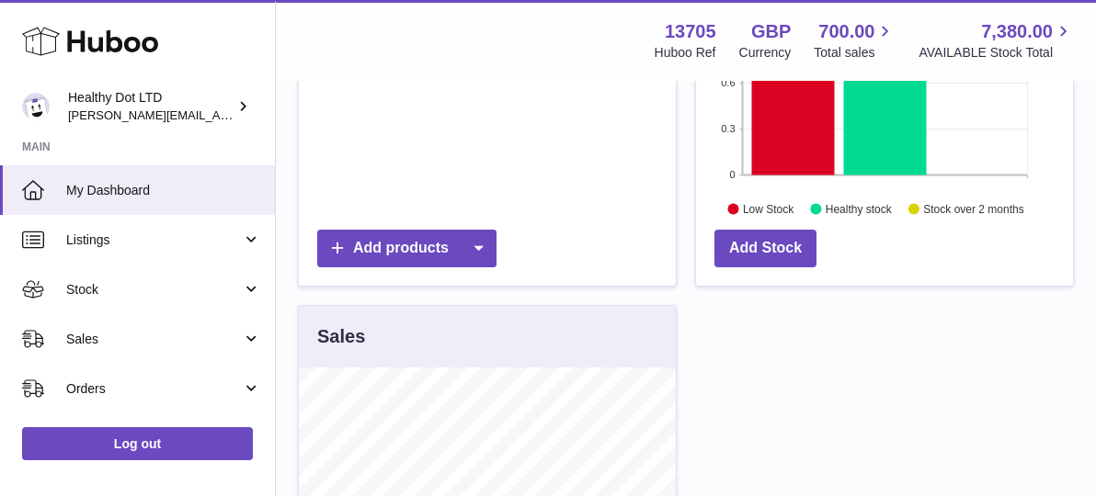
scroll to position [413, 0]
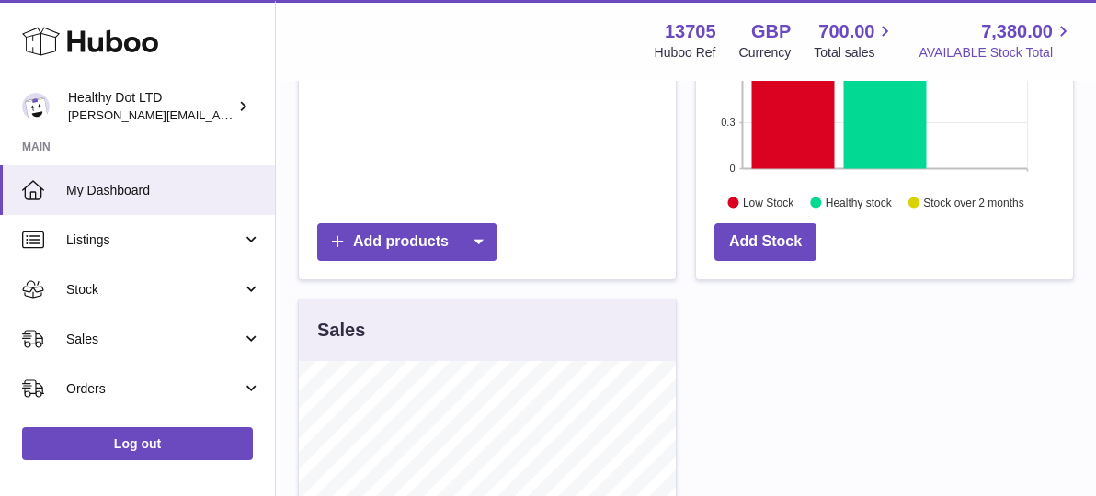
click at [1017, 29] on span "7,380.00" at bounding box center [1017, 31] width 72 height 25
